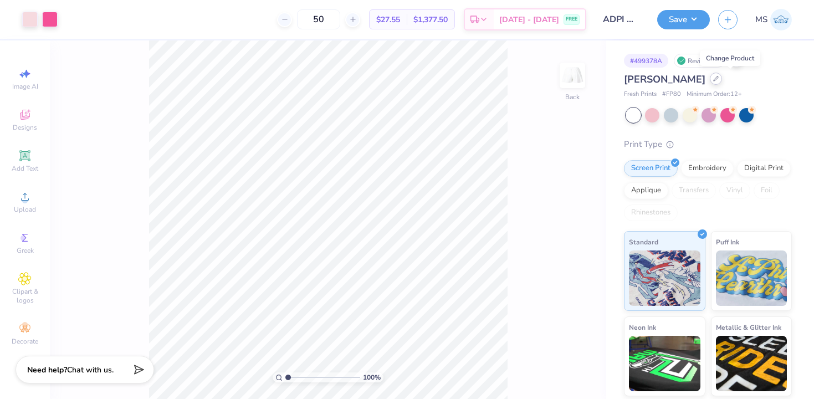
click at [719, 80] on icon at bounding box center [716, 79] width 4 height 4
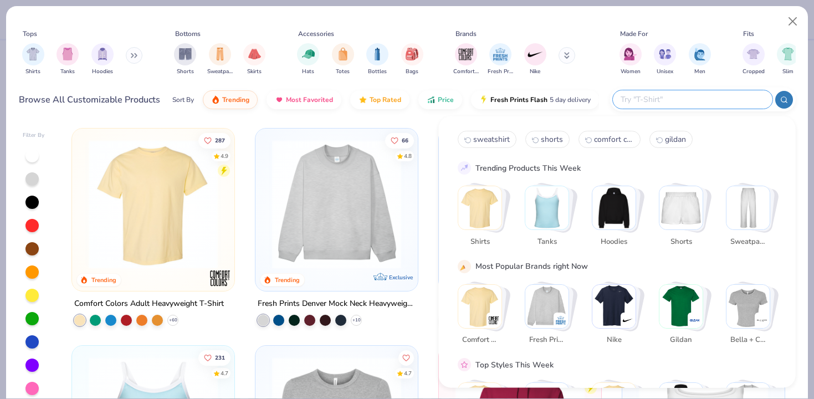
click at [690, 93] on input "text" at bounding box center [692, 99] width 145 height 13
type input "shorts"
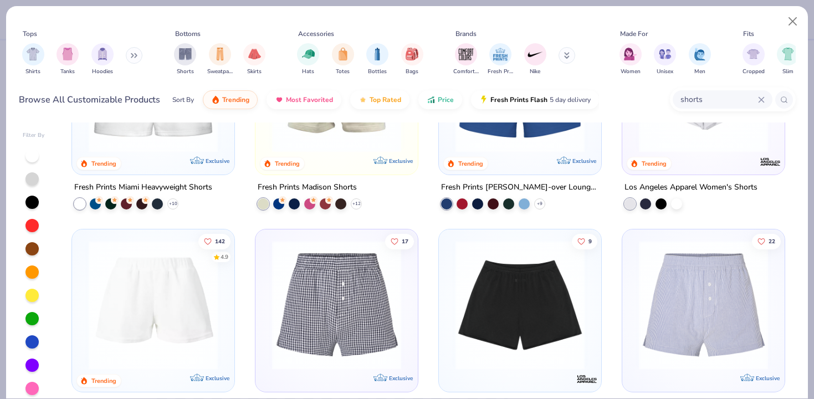
scroll to position [131, 0]
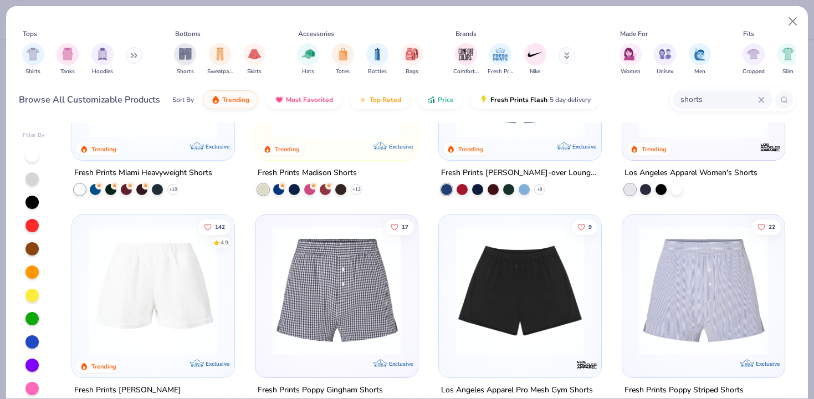
click at [172, 281] on img at bounding box center [153, 290] width 140 height 129
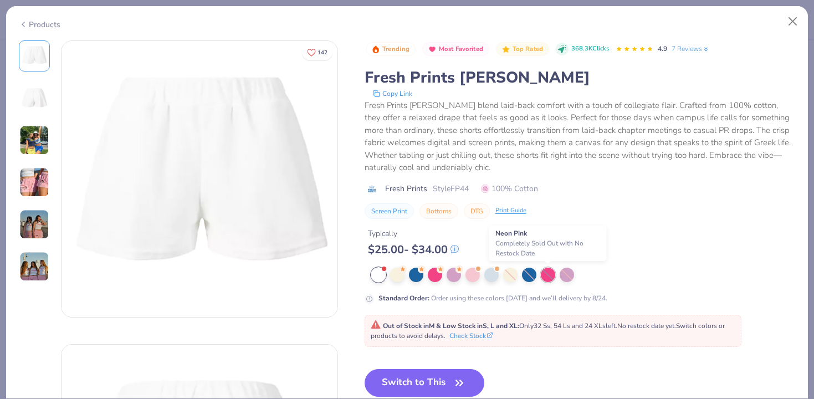
click at [546, 279] on div at bounding box center [548, 275] width 14 height 14
click at [547, 273] on div at bounding box center [548, 275] width 14 height 14
click at [437, 275] on div at bounding box center [435, 274] width 14 height 14
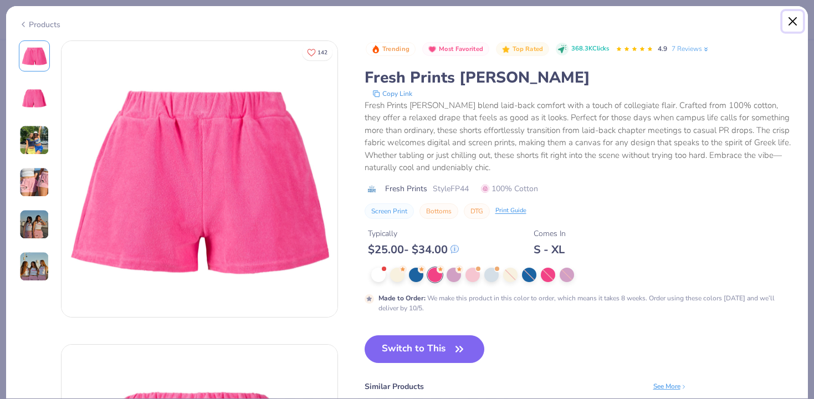
click at [792, 18] on button "Close" at bounding box center [793, 21] width 21 height 21
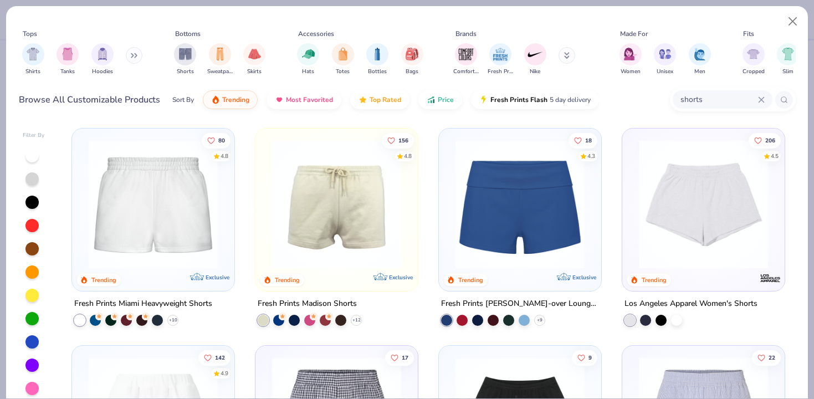
click at [179, 216] on img at bounding box center [153, 204] width 140 height 129
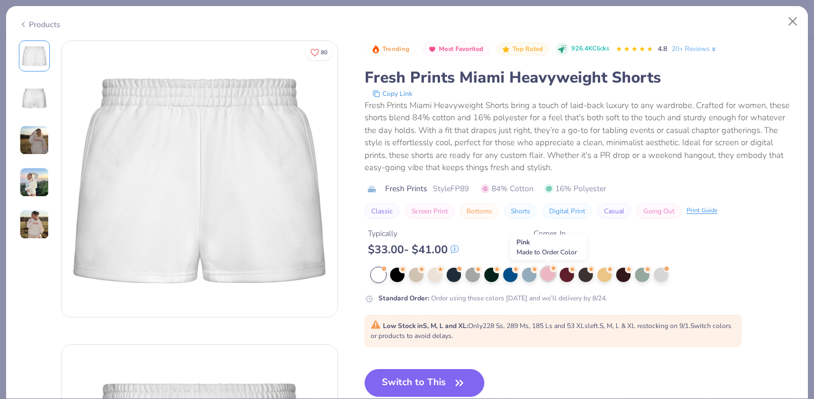
click at [546, 276] on div at bounding box center [548, 274] width 14 height 14
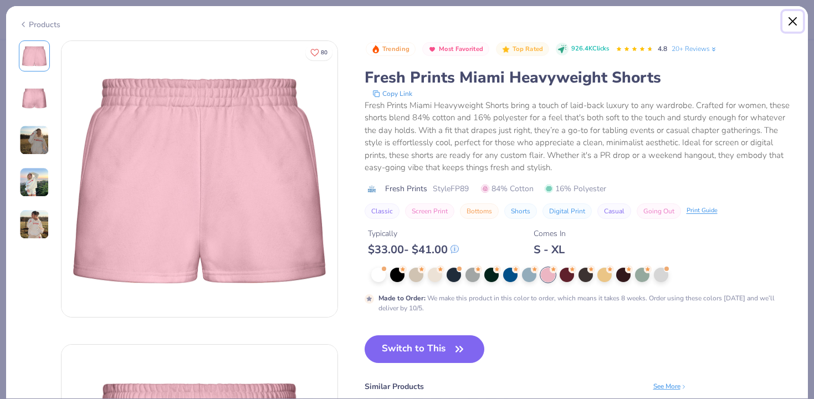
click at [790, 18] on button "Close" at bounding box center [793, 21] width 21 height 21
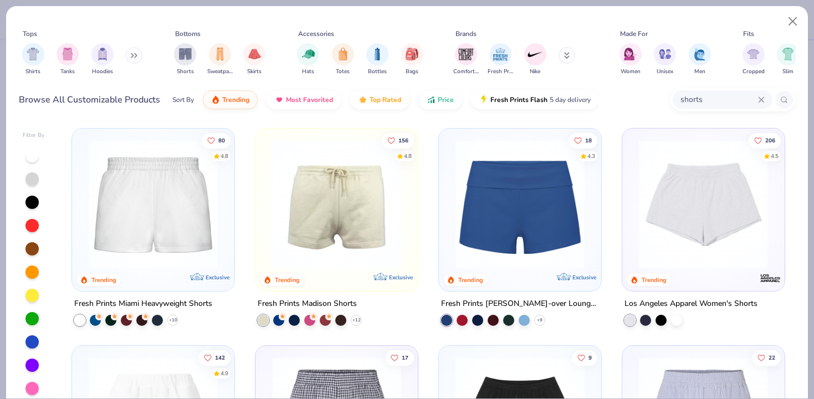
click at [328, 240] on img at bounding box center [337, 204] width 140 height 129
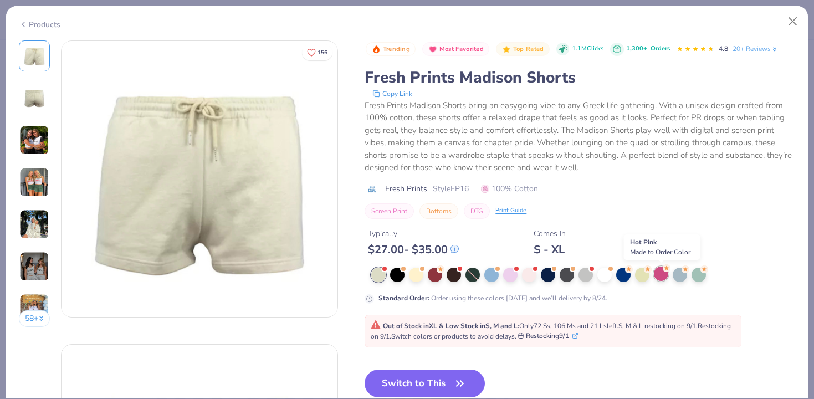
click at [662, 277] on div at bounding box center [661, 274] width 14 height 14
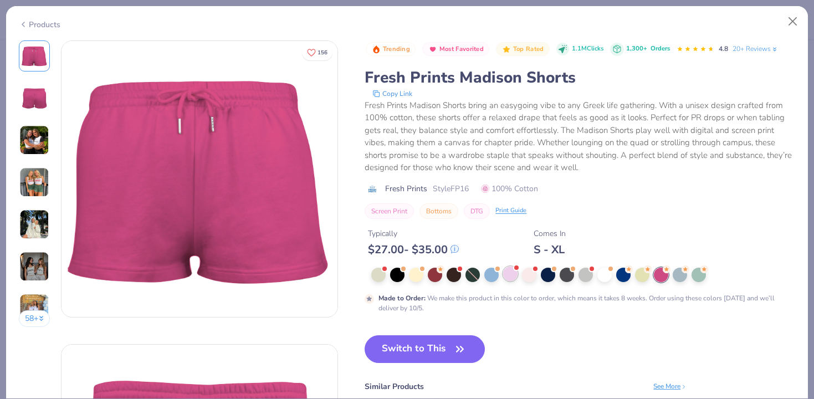
click at [515, 279] on div at bounding box center [510, 274] width 14 height 14
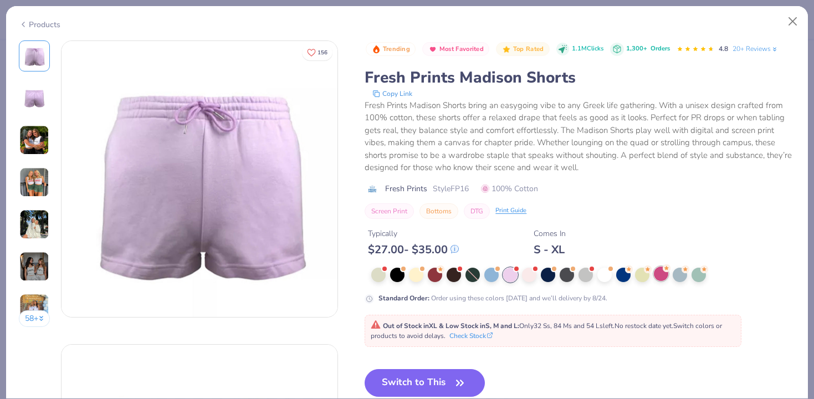
click at [663, 278] on div at bounding box center [661, 274] width 14 height 14
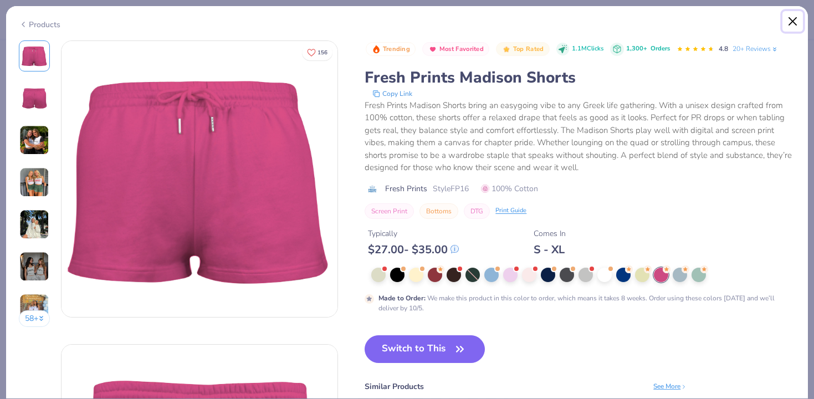
click at [790, 25] on button "Close" at bounding box center [793, 21] width 21 height 21
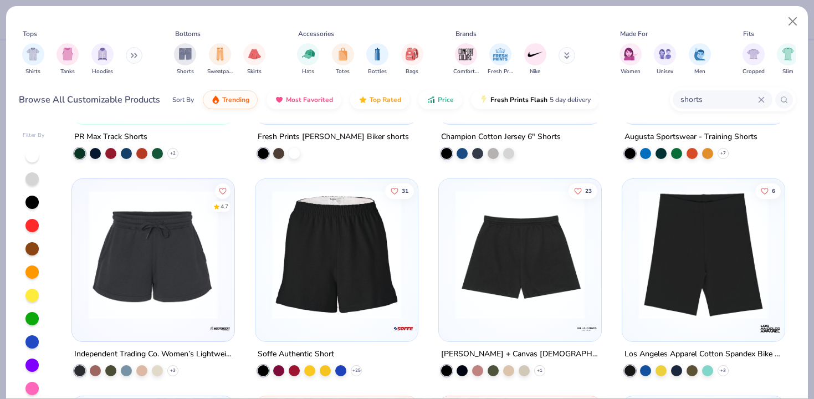
scroll to position [1474, 0]
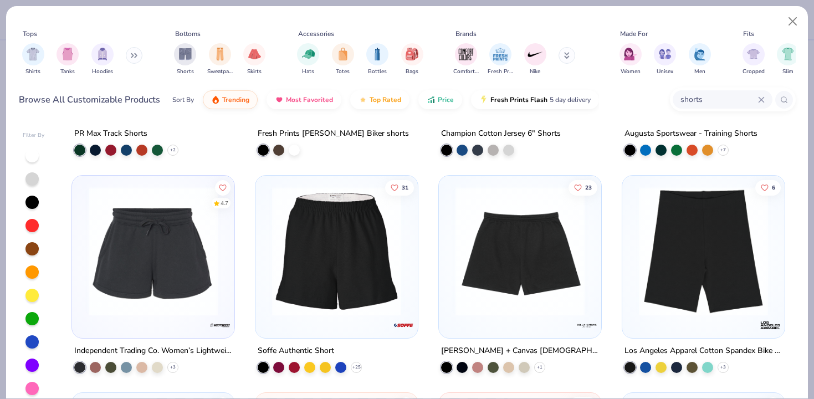
click at [194, 272] on img at bounding box center [153, 251] width 140 height 129
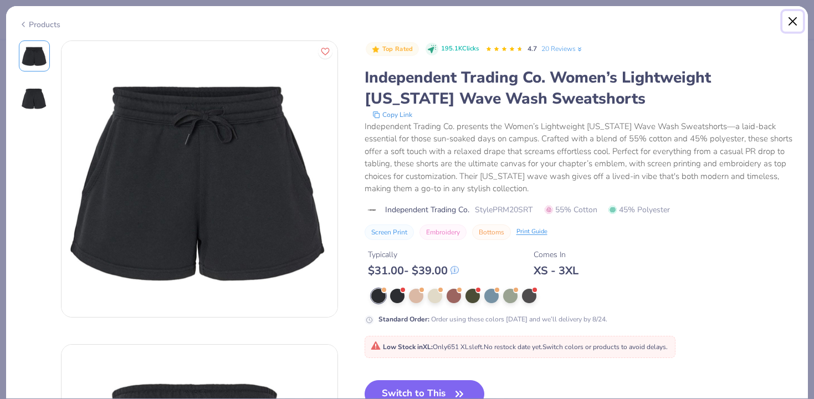
click at [790, 20] on button "Close" at bounding box center [793, 21] width 21 height 21
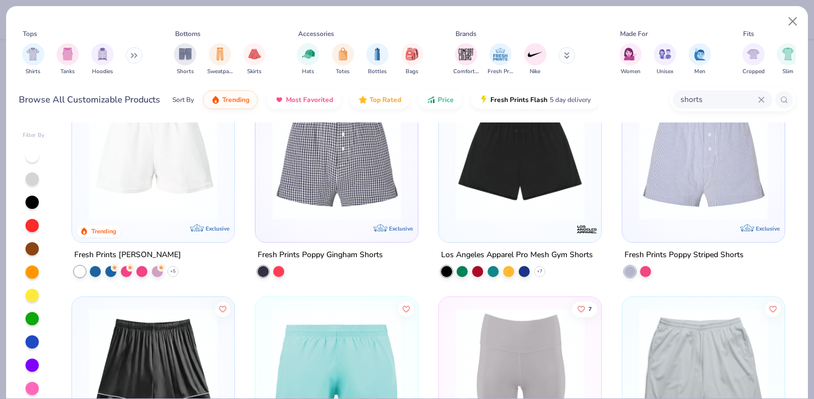
scroll to position [267, 0]
click at [641, 269] on div at bounding box center [645, 269] width 11 height 11
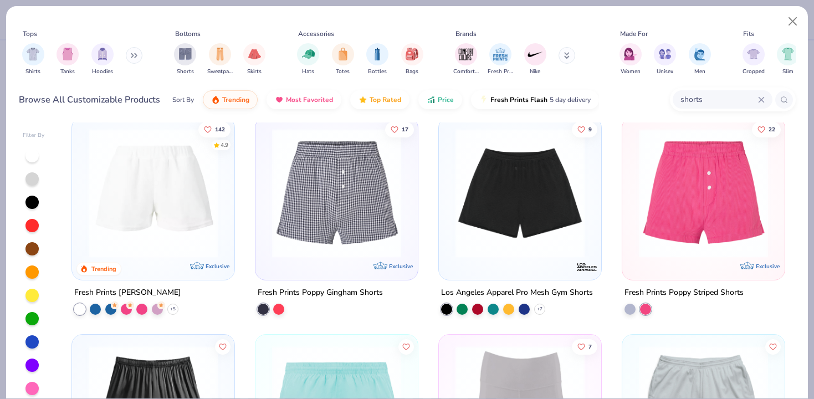
scroll to position [213, 0]
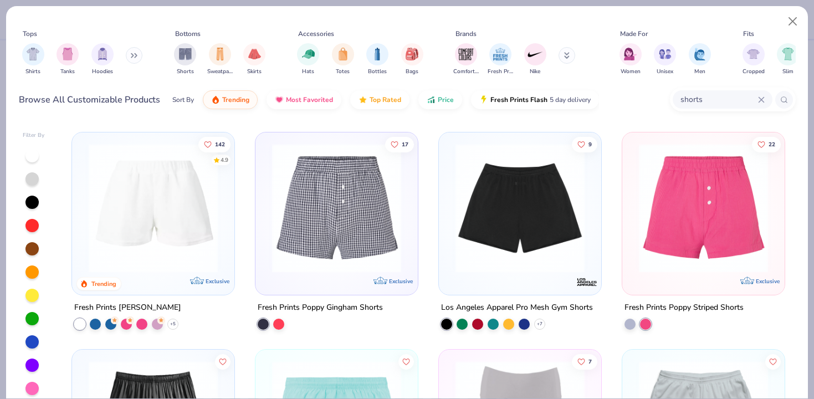
click at [664, 220] on img at bounding box center [704, 208] width 140 height 129
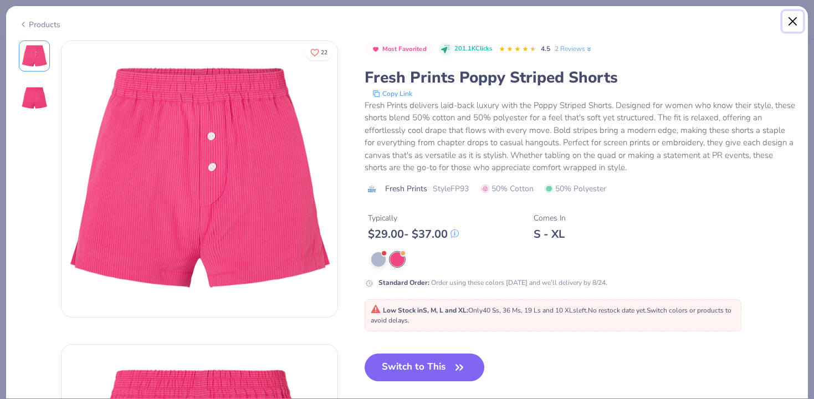
click at [794, 19] on button "Close" at bounding box center [793, 21] width 21 height 21
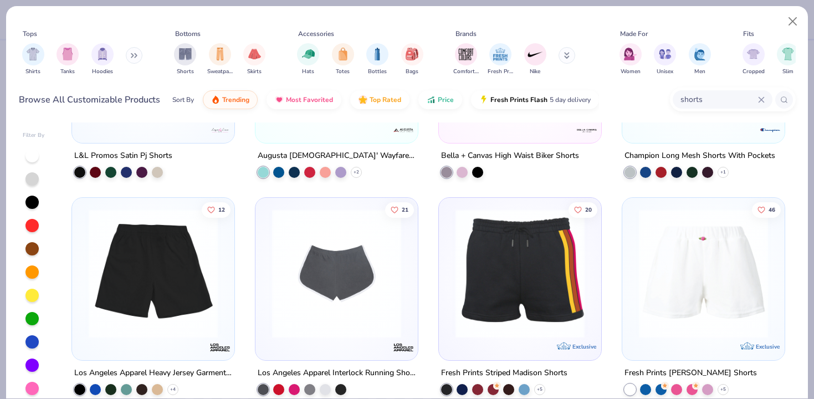
scroll to position [584, 0]
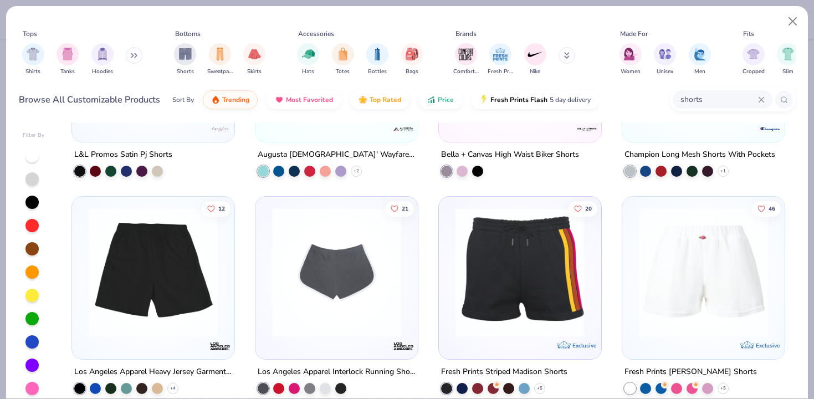
click at [731, 279] on img at bounding box center [704, 272] width 140 height 129
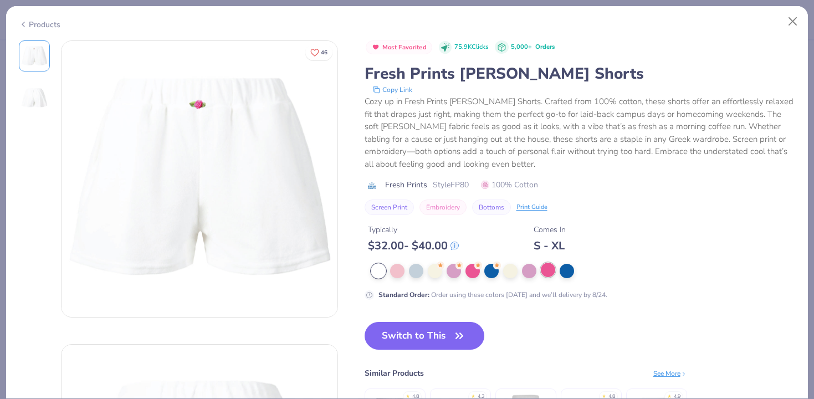
click at [543, 277] on div at bounding box center [548, 270] width 14 height 14
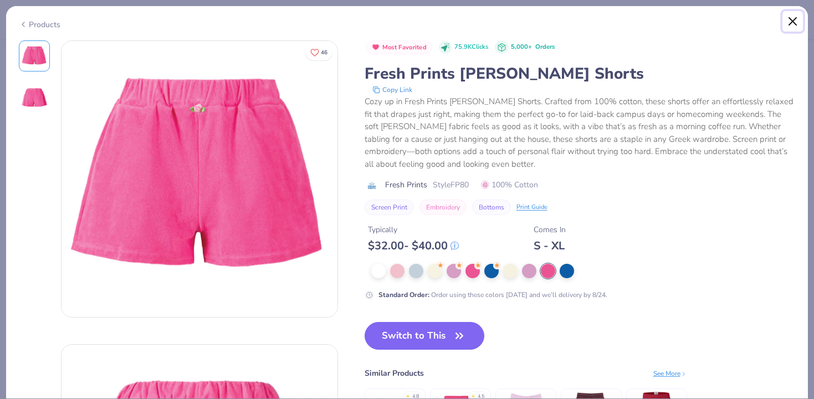
click at [790, 26] on button "Close" at bounding box center [793, 21] width 21 height 21
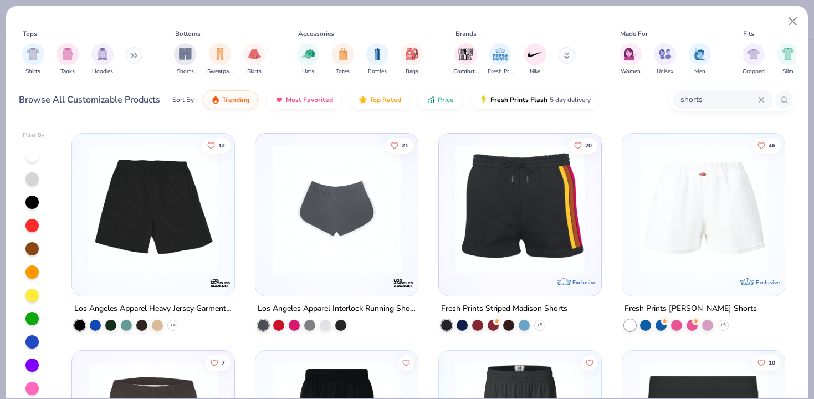
scroll to position [658, 0]
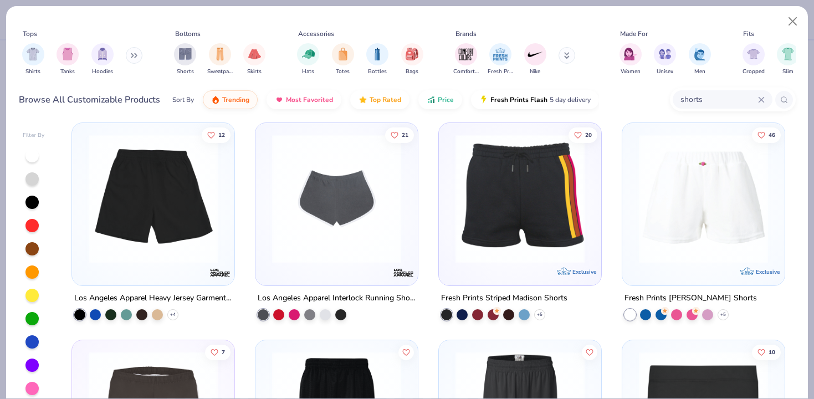
click at [673, 223] on img at bounding box center [704, 198] width 140 height 129
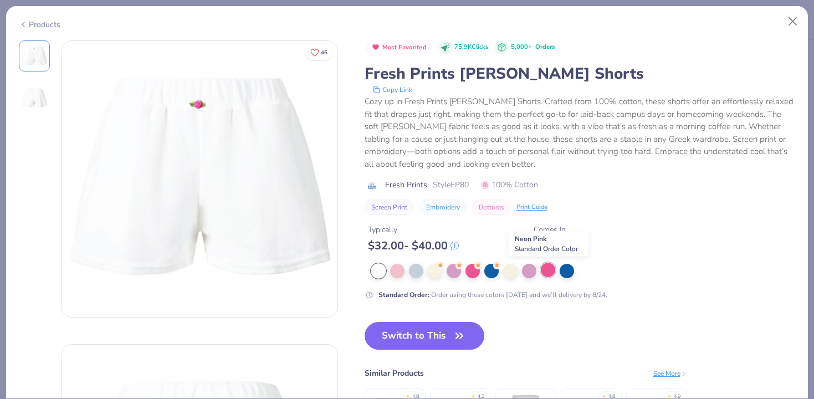
click at [543, 270] on div at bounding box center [548, 270] width 14 height 14
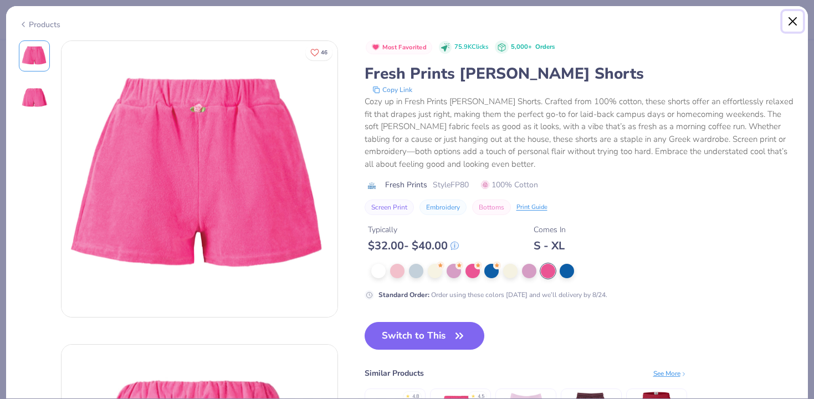
click at [792, 15] on button "Close" at bounding box center [793, 21] width 21 height 21
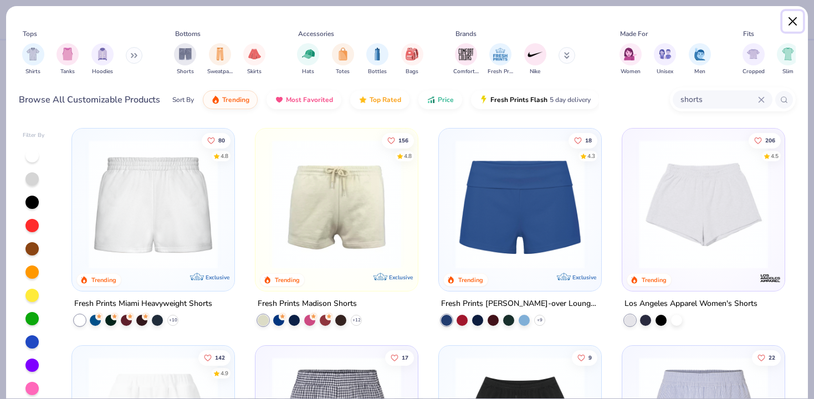
click at [788, 26] on button "Close" at bounding box center [793, 21] width 21 height 21
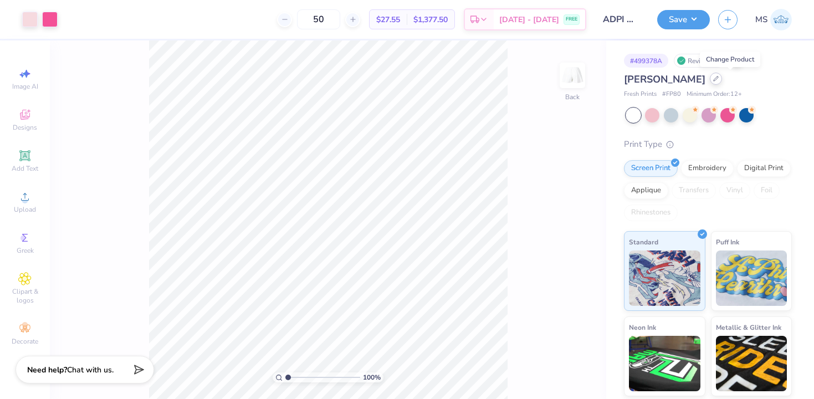
click at [722, 83] on div at bounding box center [716, 79] width 12 height 12
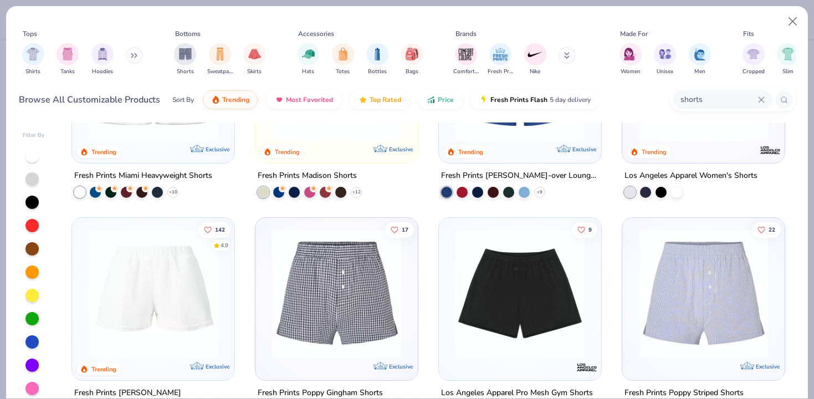
scroll to position [151, 0]
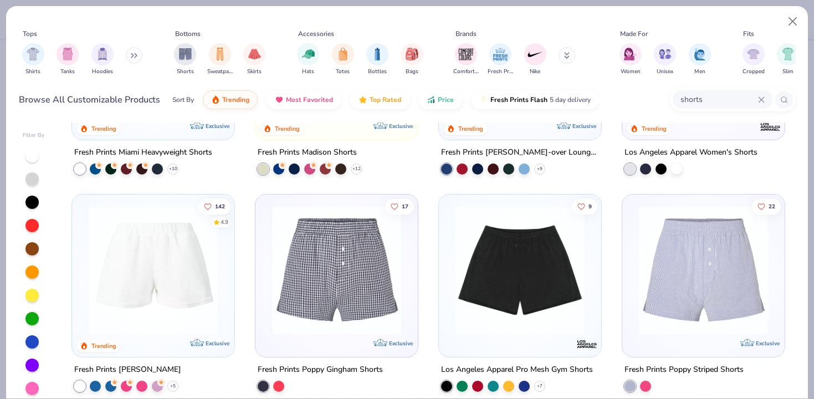
click at [169, 279] on img at bounding box center [153, 270] width 140 height 129
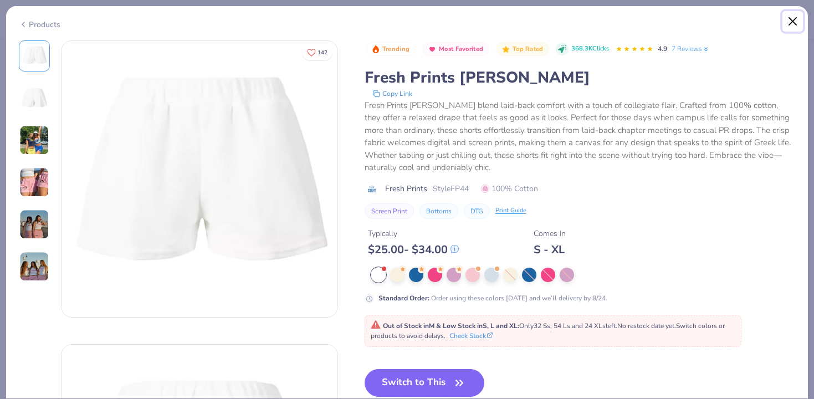
click at [790, 27] on button "Close" at bounding box center [793, 21] width 21 height 21
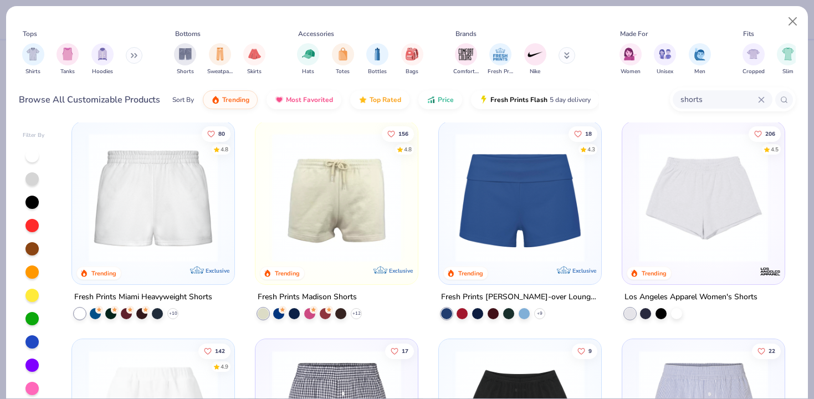
scroll to position [4, 0]
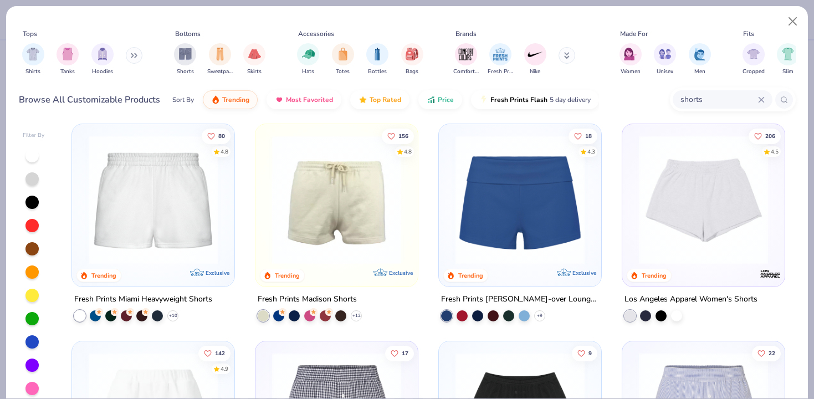
click at [179, 246] on img at bounding box center [153, 199] width 140 height 129
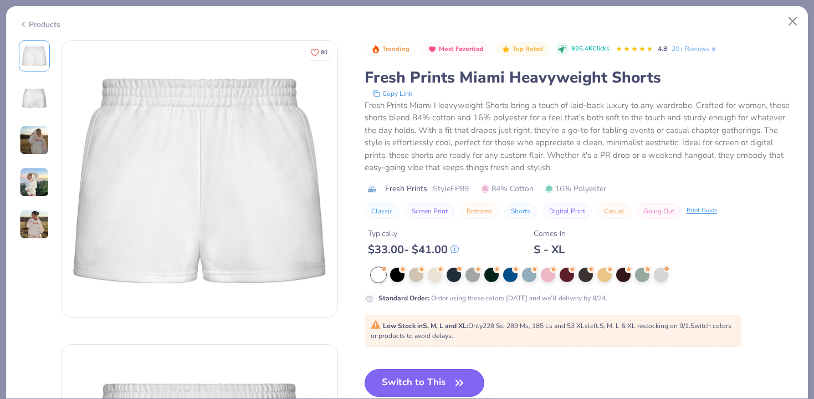
click at [454, 374] on button "Switch to This" at bounding box center [425, 383] width 120 height 28
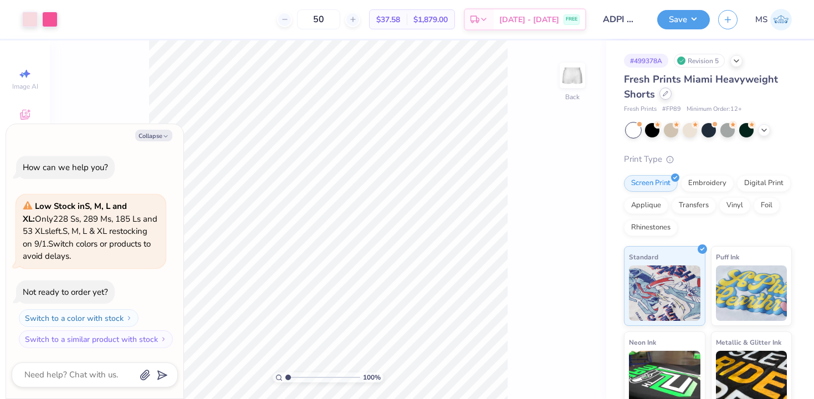
click at [665, 95] on icon at bounding box center [666, 94] width 6 height 6
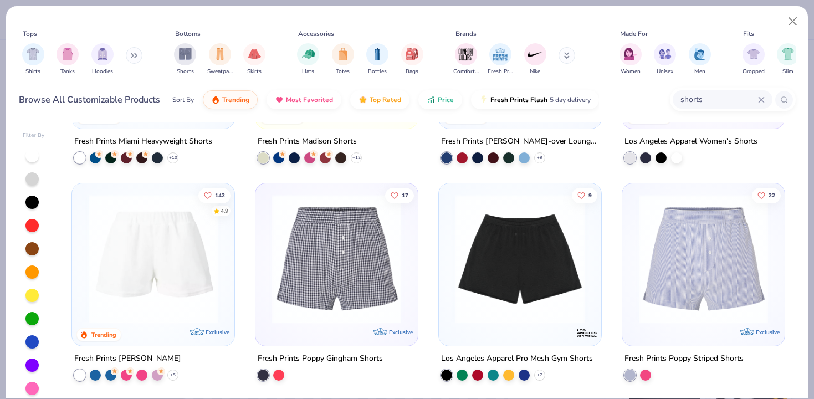
scroll to position [168, 0]
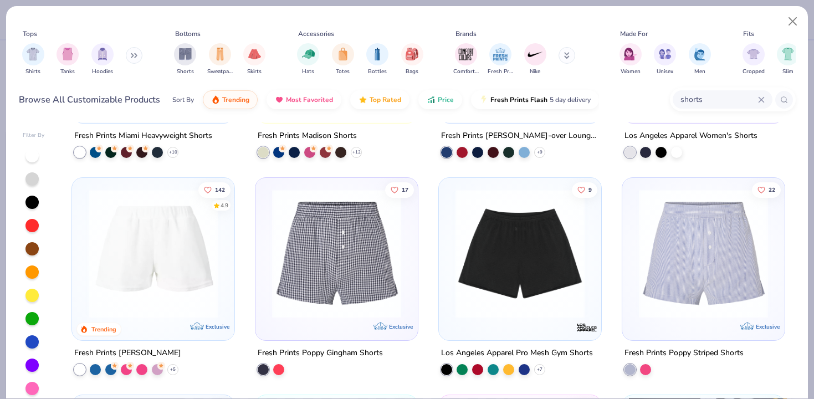
click at [37, 387] on div at bounding box center [32, 388] width 13 height 13
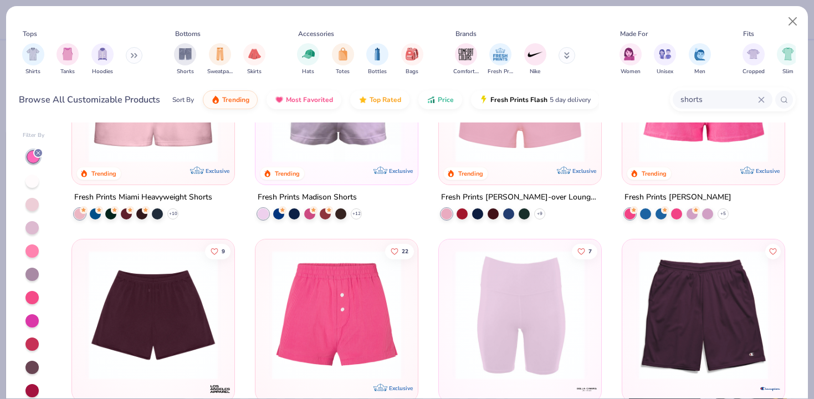
scroll to position [126, 0]
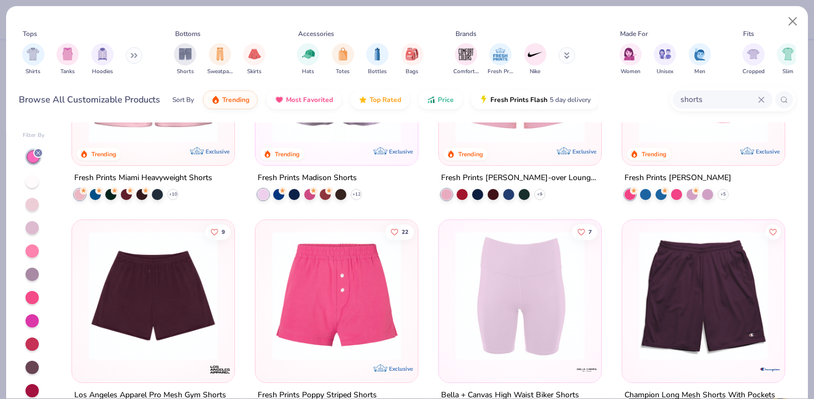
click at [381, 315] on img at bounding box center [337, 295] width 140 height 129
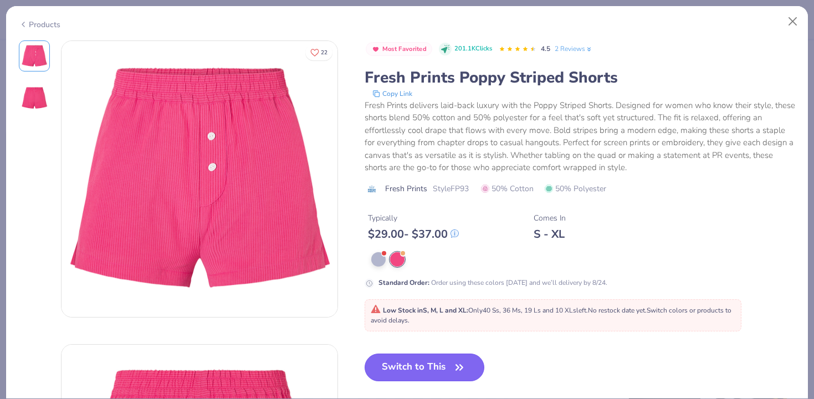
click at [457, 363] on icon "button" at bounding box center [460, 368] width 16 height 16
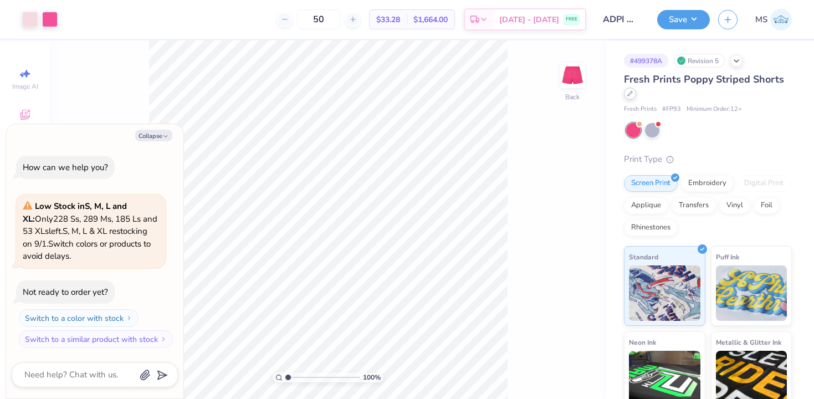
click at [631, 98] on div at bounding box center [630, 94] width 12 height 12
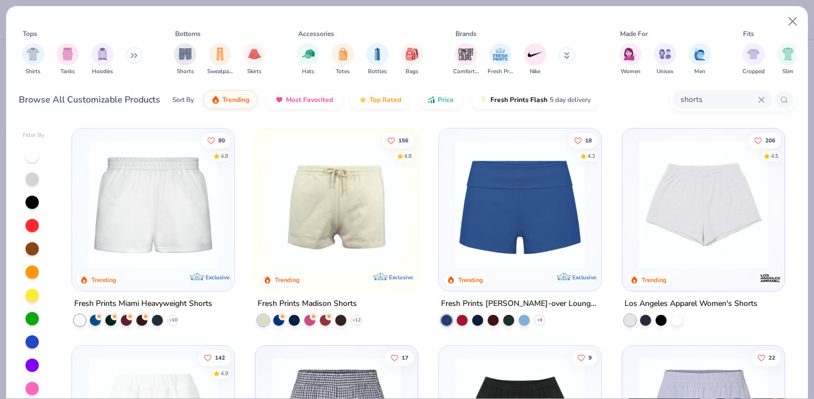
click at [179, 251] on img at bounding box center [153, 204] width 140 height 129
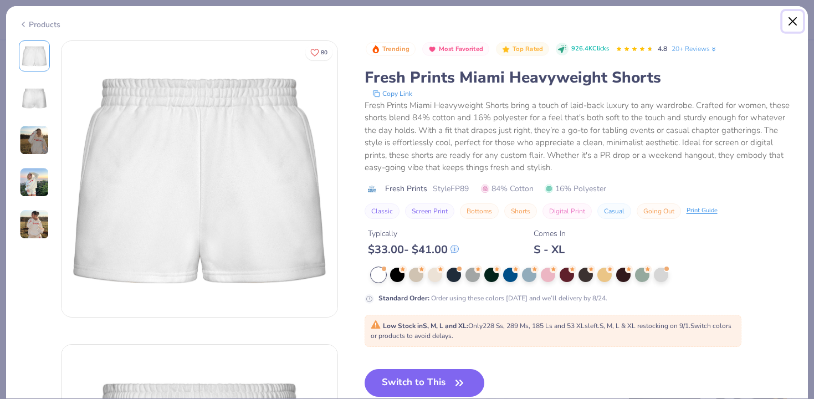
click at [796, 16] on button "Close" at bounding box center [793, 21] width 21 height 21
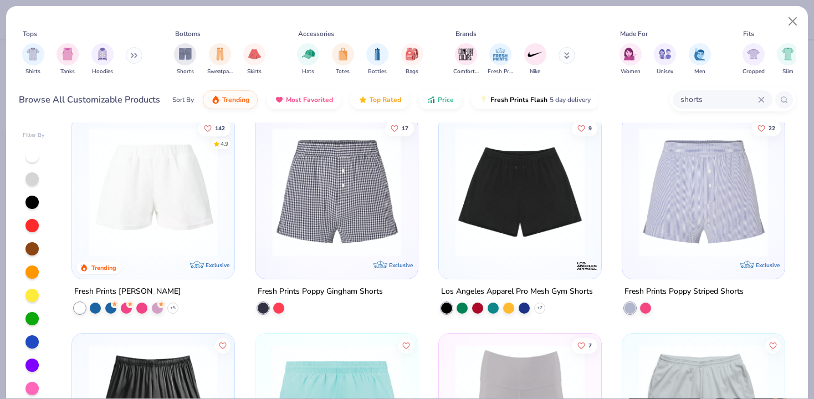
scroll to position [235, 0]
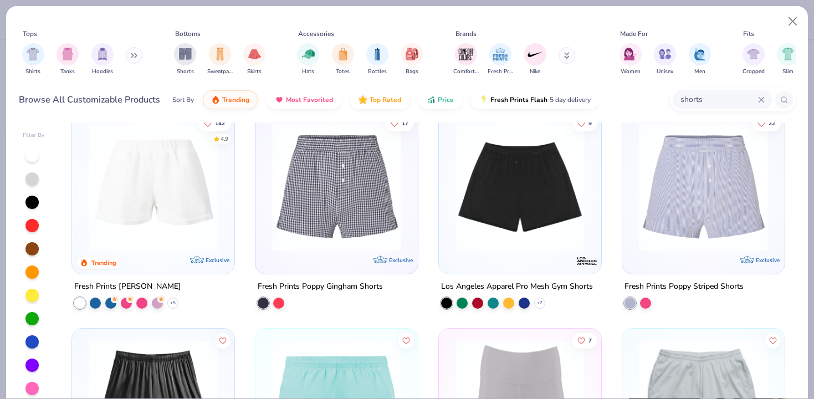
click at [212, 196] on img at bounding box center [153, 187] width 140 height 129
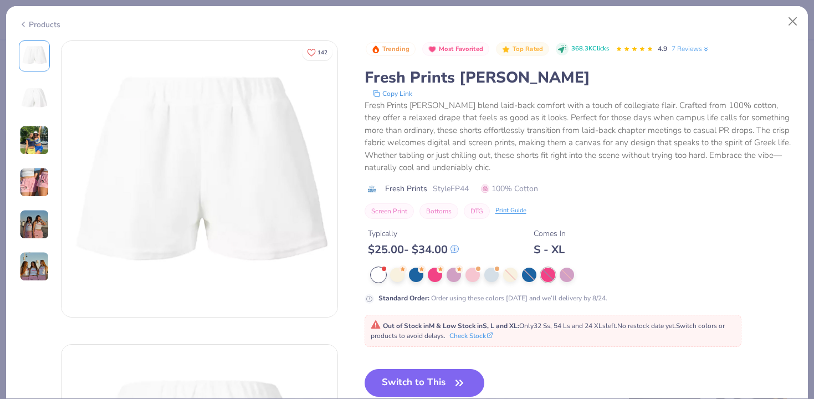
click at [551, 279] on div at bounding box center [548, 275] width 14 height 14
click at [439, 275] on div at bounding box center [435, 274] width 14 height 14
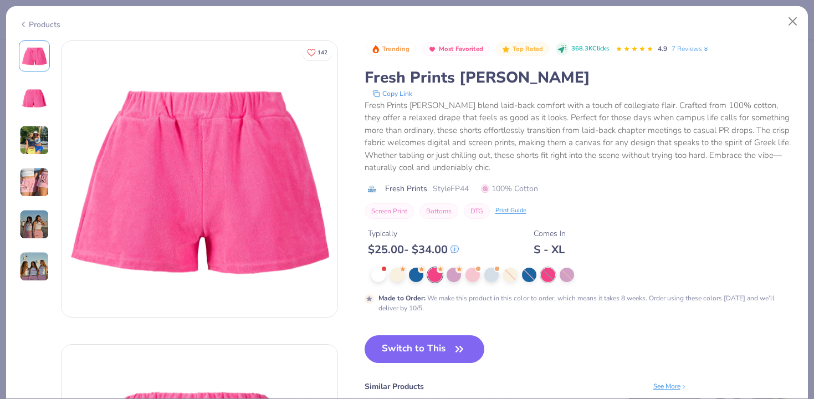
click at [548, 278] on div at bounding box center [548, 275] width 14 height 14
click at [381, 274] on div at bounding box center [378, 274] width 14 height 14
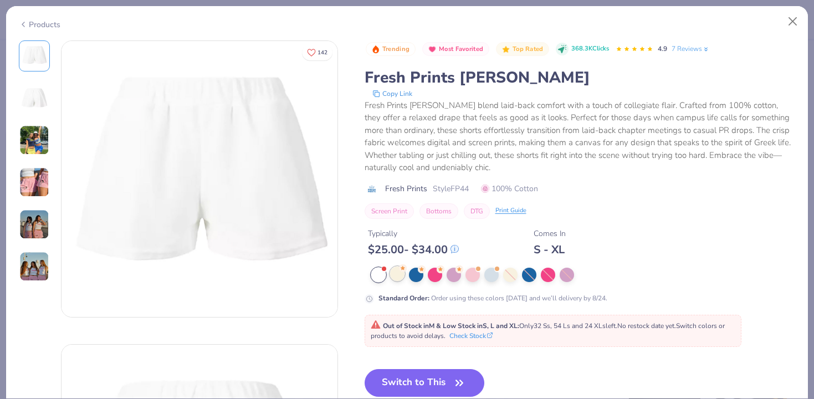
click at [395, 273] on div at bounding box center [397, 274] width 14 height 14
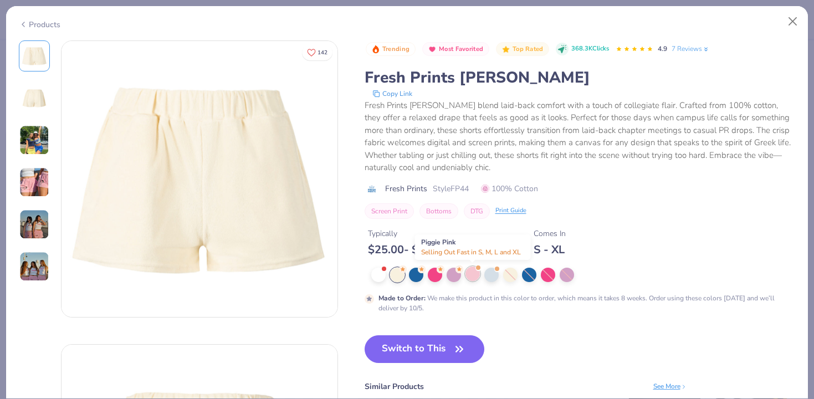
click at [471, 278] on div at bounding box center [473, 274] width 14 height 14
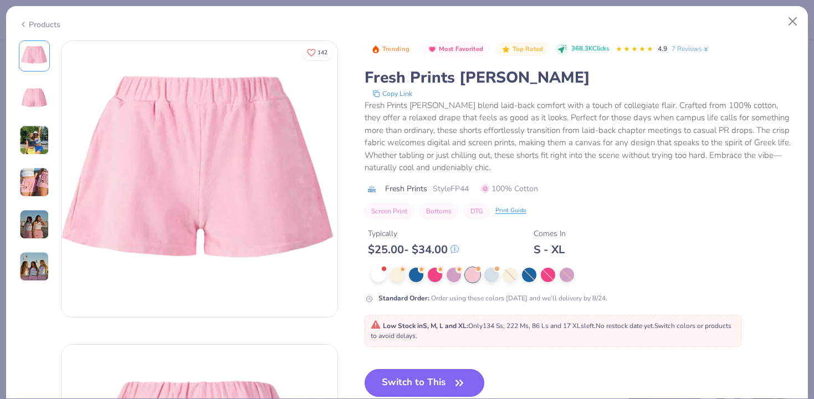
click at [467, 380] on icon "button" at bounding box center [460, 383] width 16 height 16
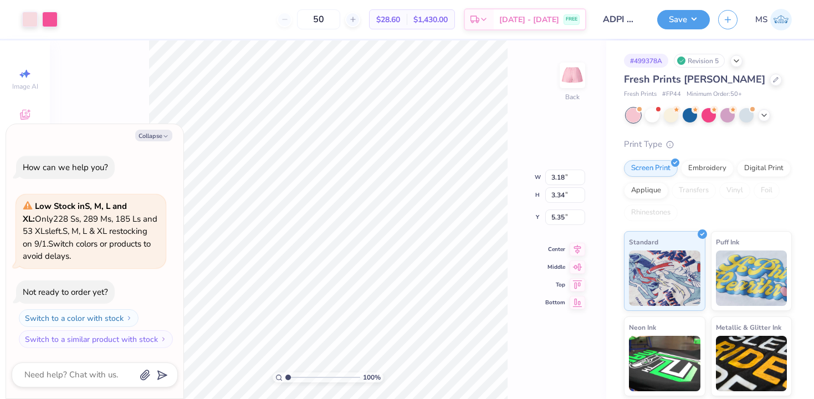
type textarea "x"
type input "4.70"
click at [29, 23] on div at bounding box center [30, 19] width 16 height 16
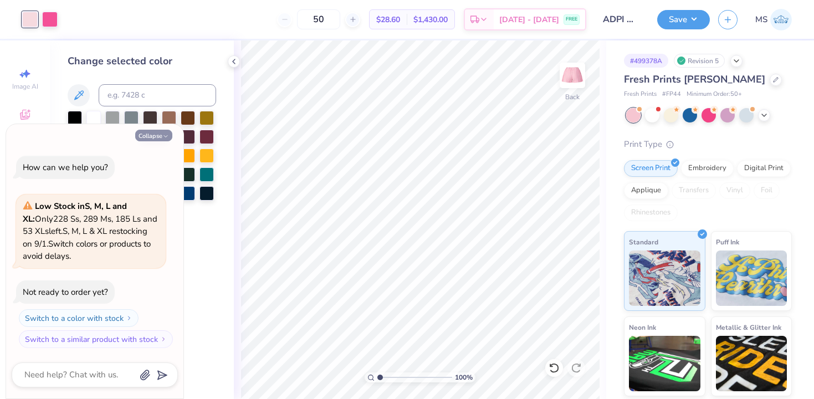
click at [147, 137] on button "Collapse" at bounding box center [153, 136] width 37 height 12
type textarea "x"
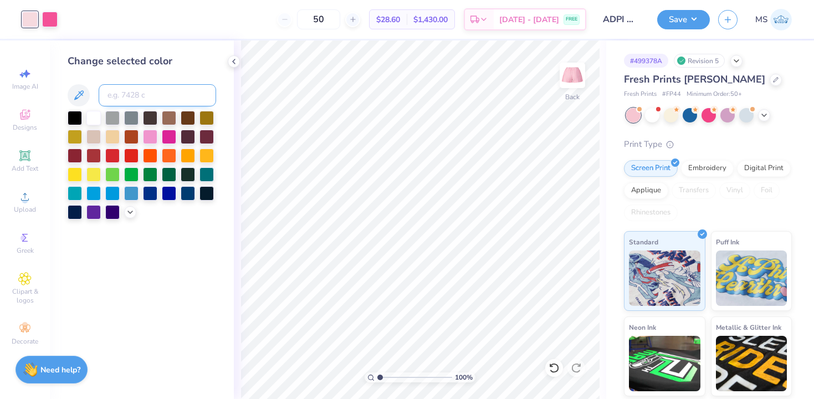
click at [112, 97] on input at bounding box center [158, 95] width 118 height 22
type input "706"
click at [674, 16] on button "Save" at bounding box center [684, 17] width 53 height 19
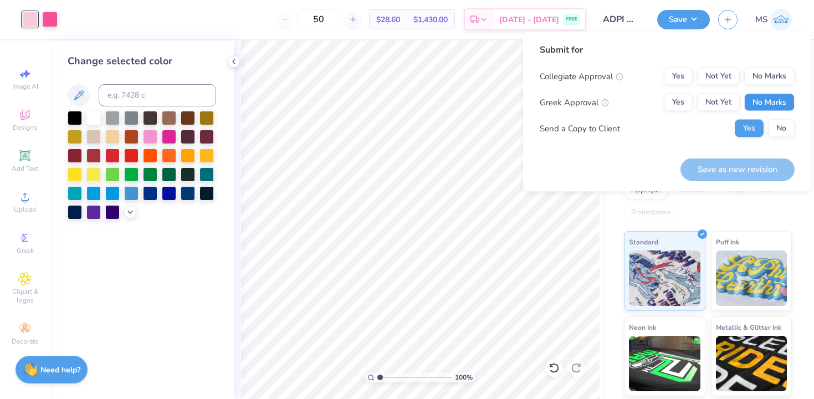
click at [772, 102] on button "No Marks" at bounding box center [770, 103] width 50 height 18
click at [772, 73] on button "No Marks" at bounding box center [770, 77] width 50 height 18
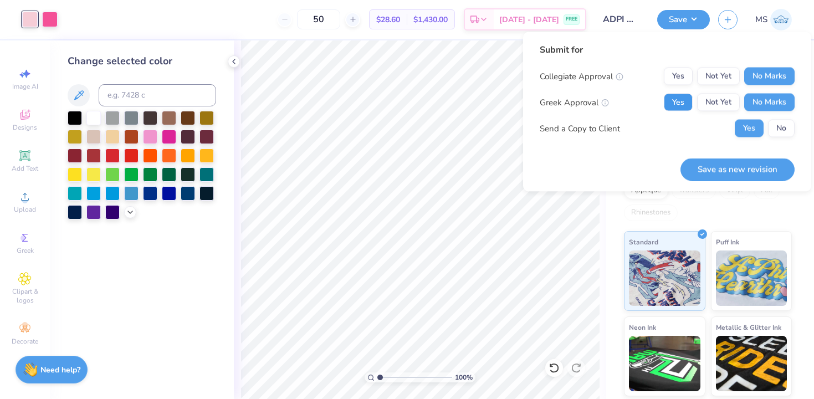
click at [672, 98] on button "Yes" at bounding box center [678, 103] width 29 height 18
click at [778, 129] on button "No" at bounding box center [781, 129] width 27 height 18
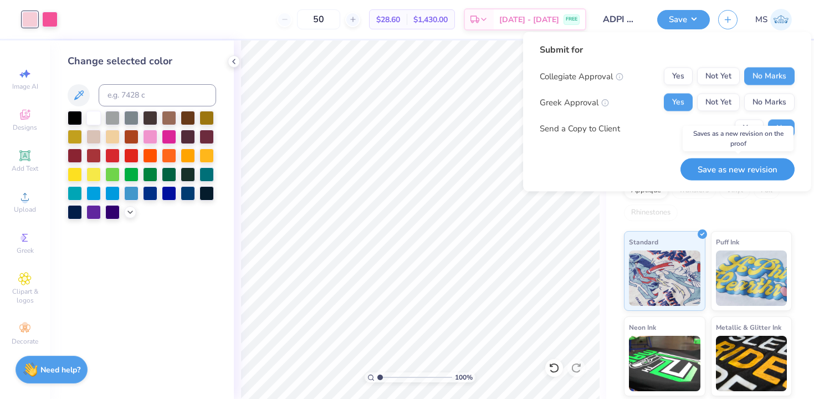
click at [754, 162] on button "Save as new revision" at bounding box center [738, 169] width 114 height 23
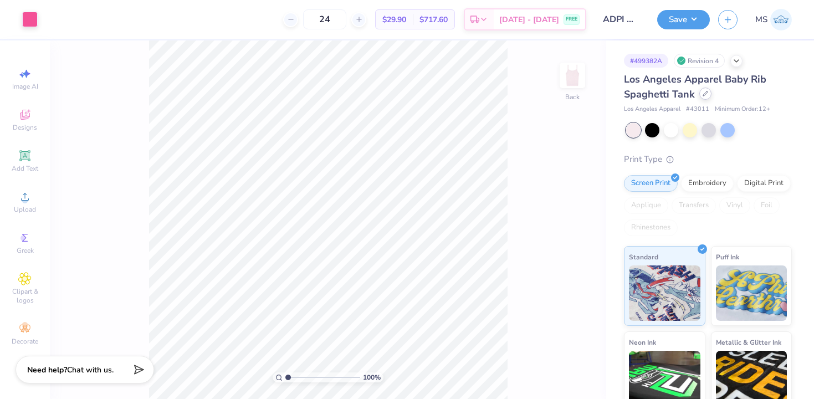
click at [707, 97] on div at bounding box center [706, 94] width 12 height 12
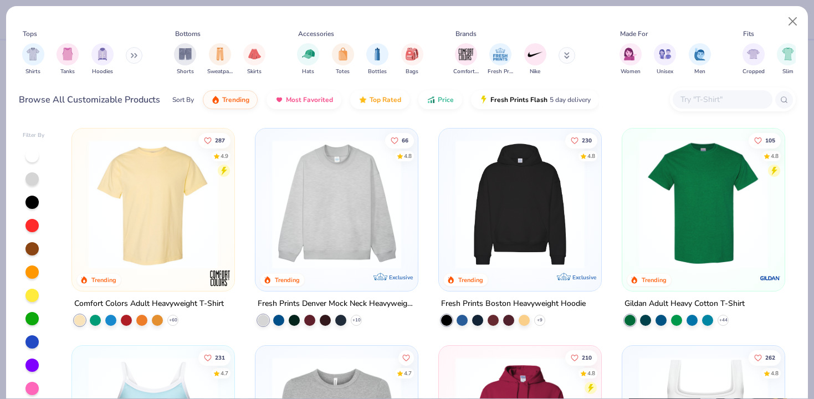
click at [700, 105] on input "text" at bounding box center [722, 99] width 85 height 13
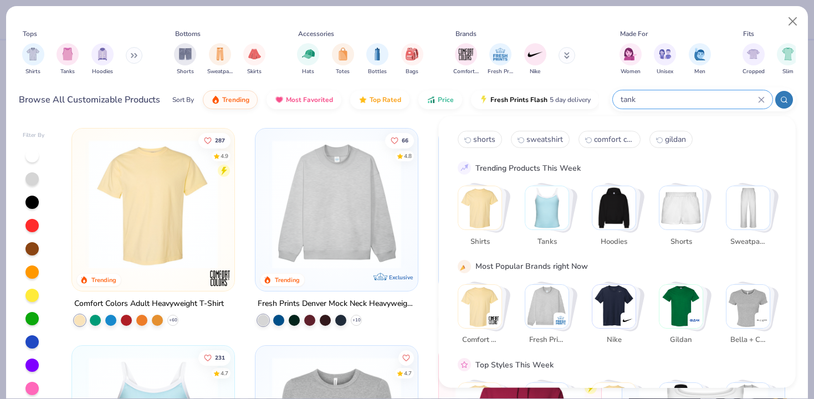
type input "tank"
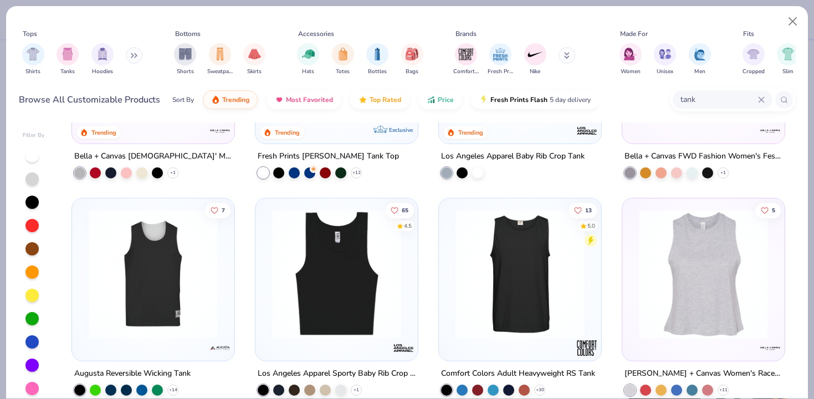
scroll to position [366, 0]
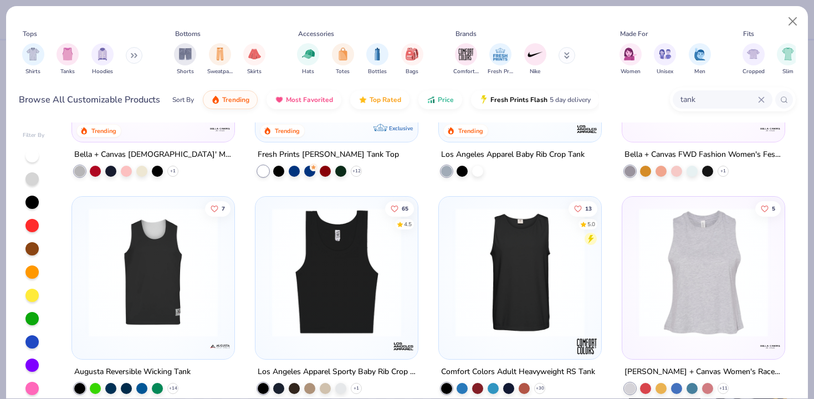
click at [368, 298] on img at bounding box center [337, 272] width 140 height 129
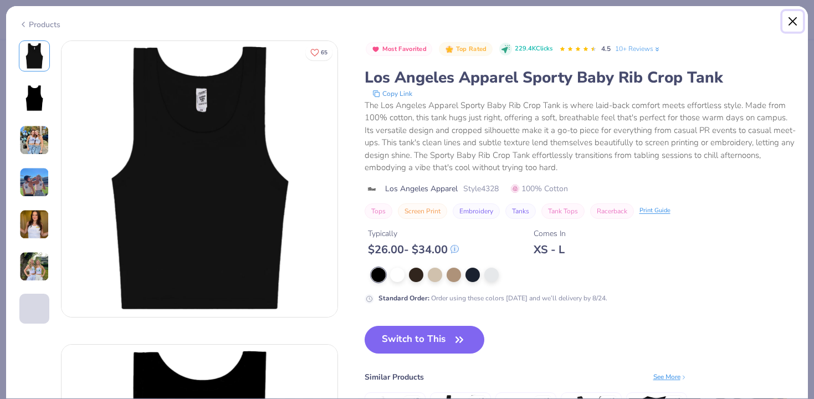
click at [795, 19] on button "Close" at bounding box center [793, 21] width 21 height 21
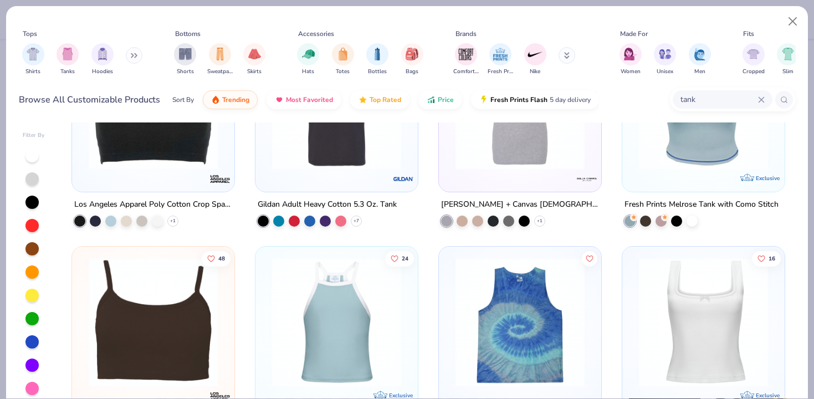
scroll to position [751, 0]
click at [32, 388] on div at bounding box center [32, 388] width 13 height 13
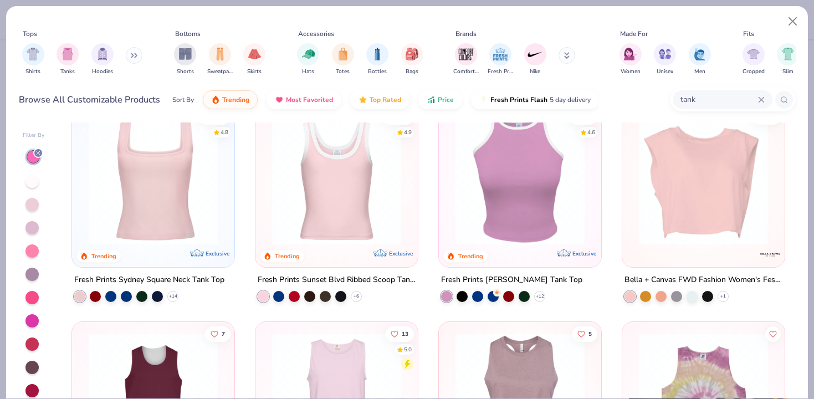
scroll to position [20, 0]
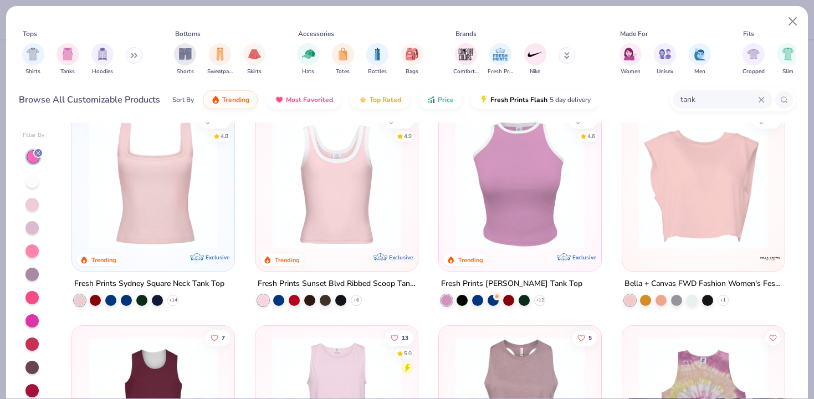
click at [187, 208] on img at bounding box center [153, 184] width 140 height 129
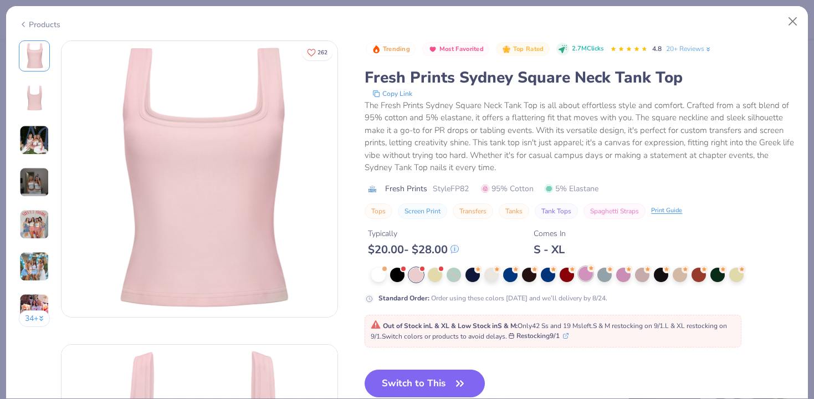
click at [585, 276] on div at bounding box center [586, 274] width 14 height 14
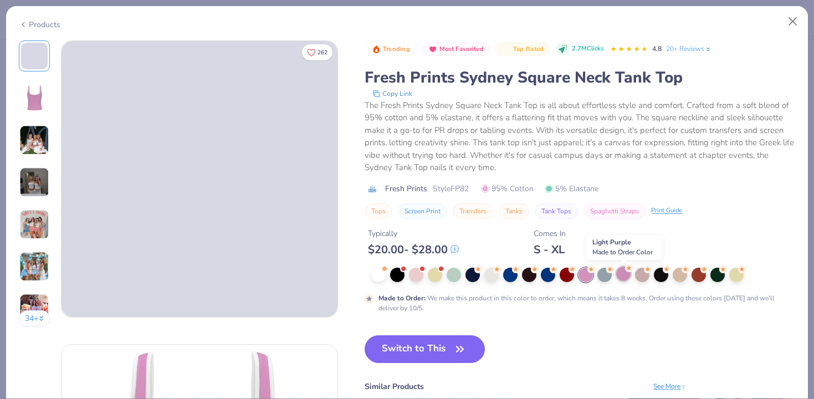
click at [629, 275] on div at bounding box center [624, 274] width 14 height 14
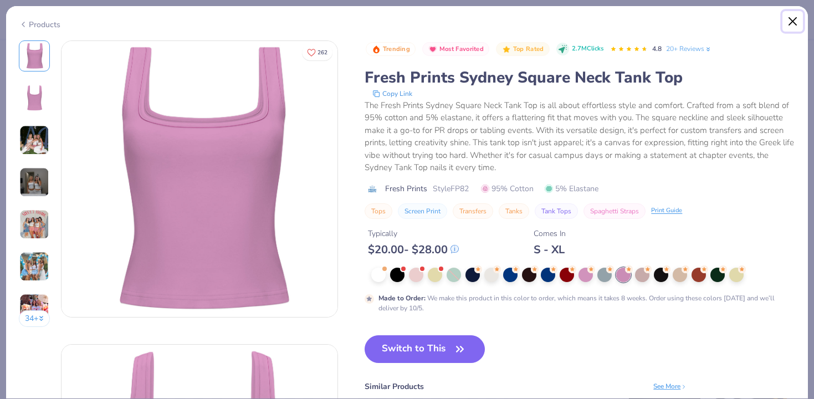
click at [791, 22] on button "Close" at bounding box center [793, 21] width 21 height 21
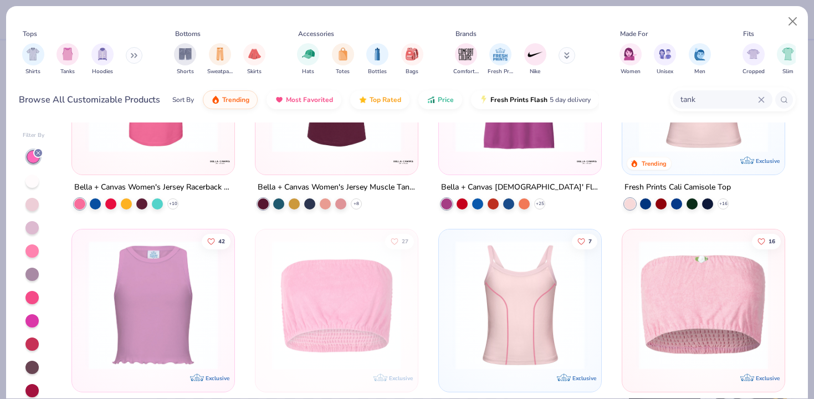
scroll to position [1204, 0]
click at [725, 201] on icon at bounding box center [723, 203] width 9 height 9
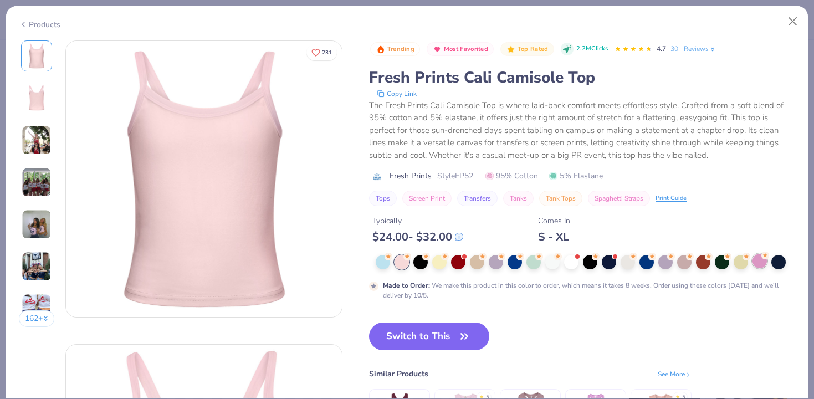
click at [756, 261] on div at bounding box center [760, 261] width 14 height 14
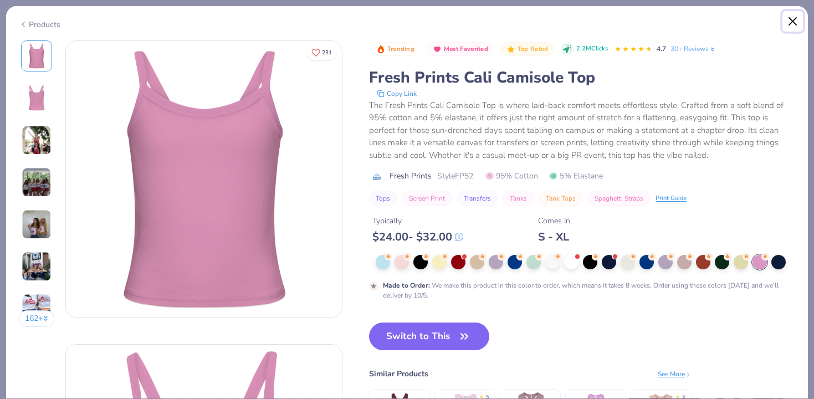
click at [795, 20] on button "Close" at bounding box center [793, 21] width 21 height 21
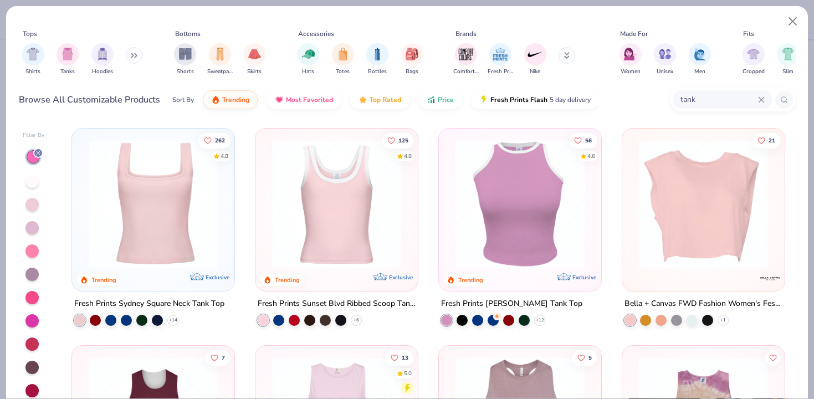
click at [30, 298] on div at bounding box center [32, 297] width 13 height 13
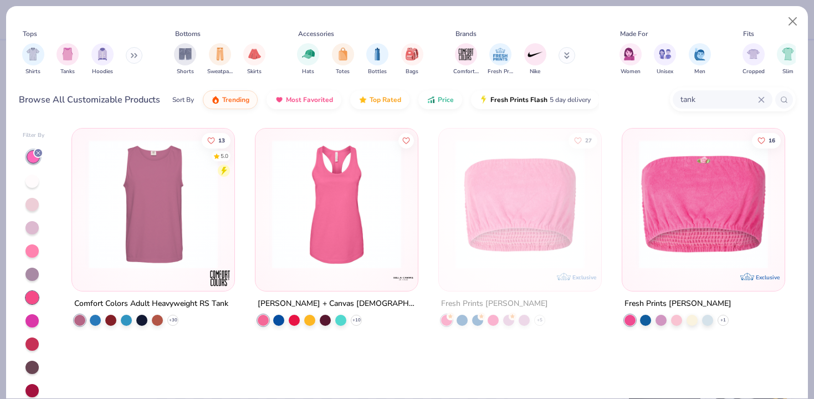
click at [29, 246] on div at bounding box center [32, 251] width 13 height 13
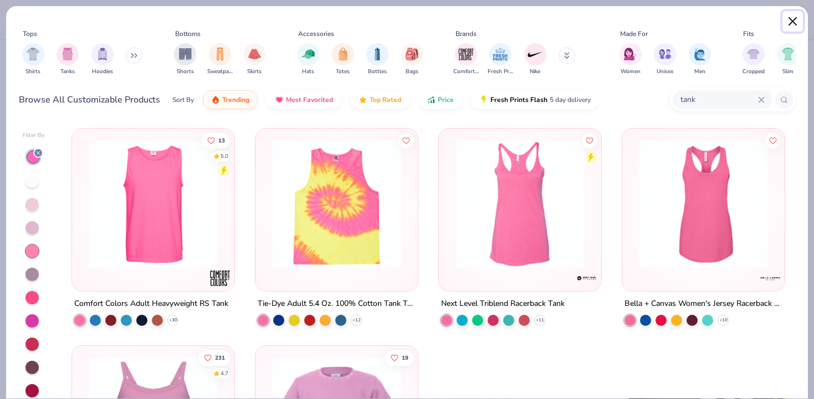
click at [796, 23] on button "Close" at bounding box center [793, 21] width 21 height 21
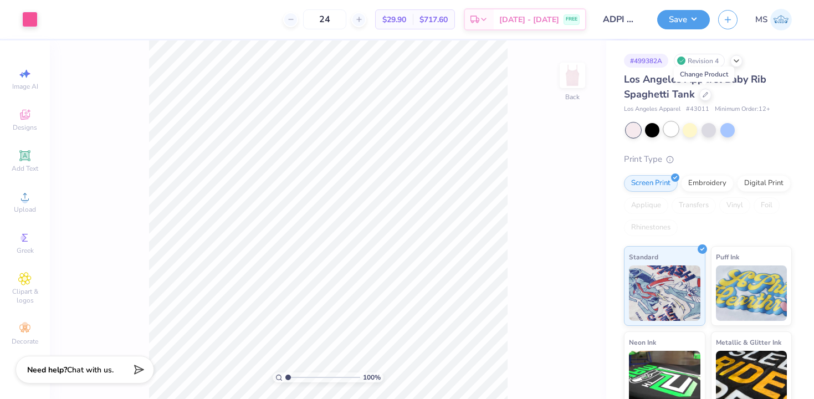
click at [669, 131] on div at bounding box center [671, 129] width 14 height 14
click at [680, 16] on button "Save" at bounding box center [684, 17] width 53 height 19
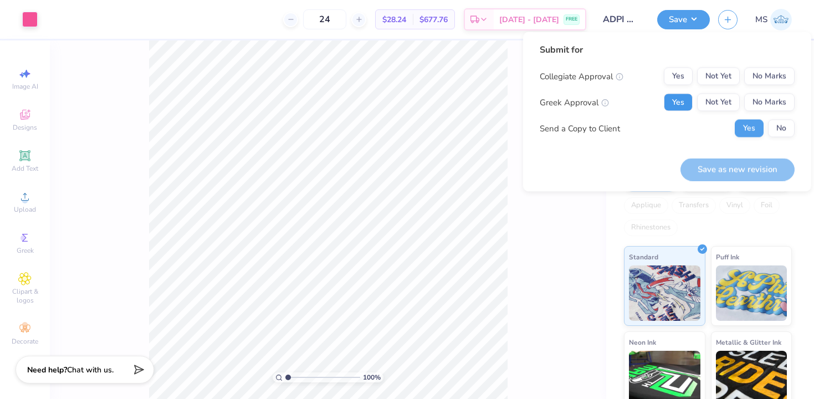
click at [675, 99] on button "Yes" at bounding box center [678, 103] width 29 height 18
click at [755, 80] on button "No Marks" at bounding box center [770, 77] width 50 height 18
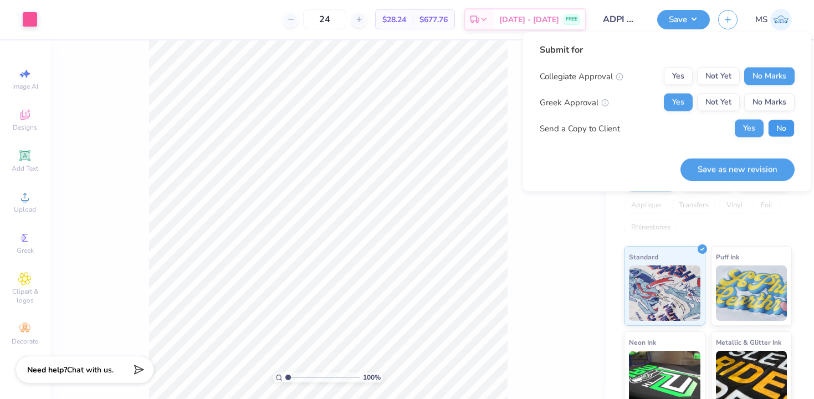
click at [781, 135] on button "No" at bounding box center [781, 129] width 27 height 18
click at [757, 159] on button "Save as new revision" at bounding box center [738, 169] width 114 height 23
